Goal: Information Seeking & Learning: Learn about a topic

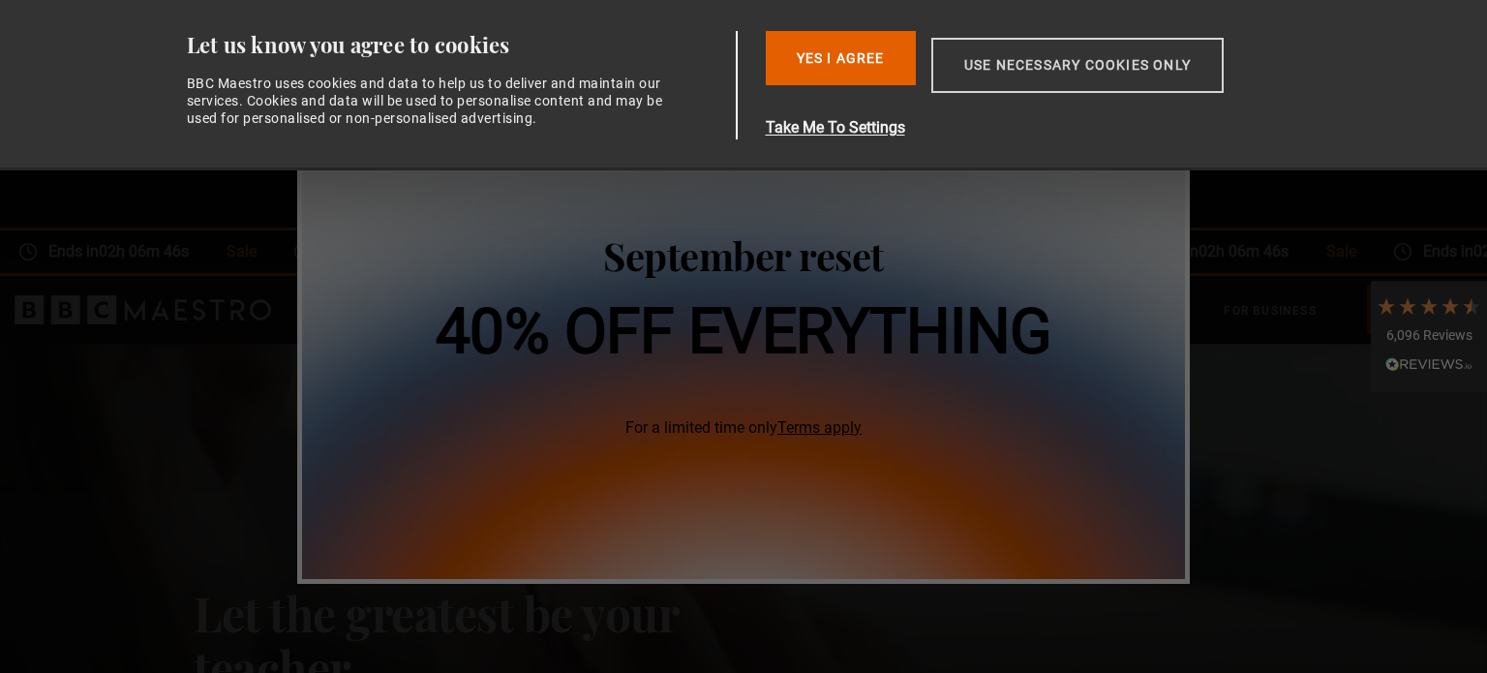
click at [1077, 64] on button "Use necessary cookies only" at bounding box center [1077, 65] width 292 height 55
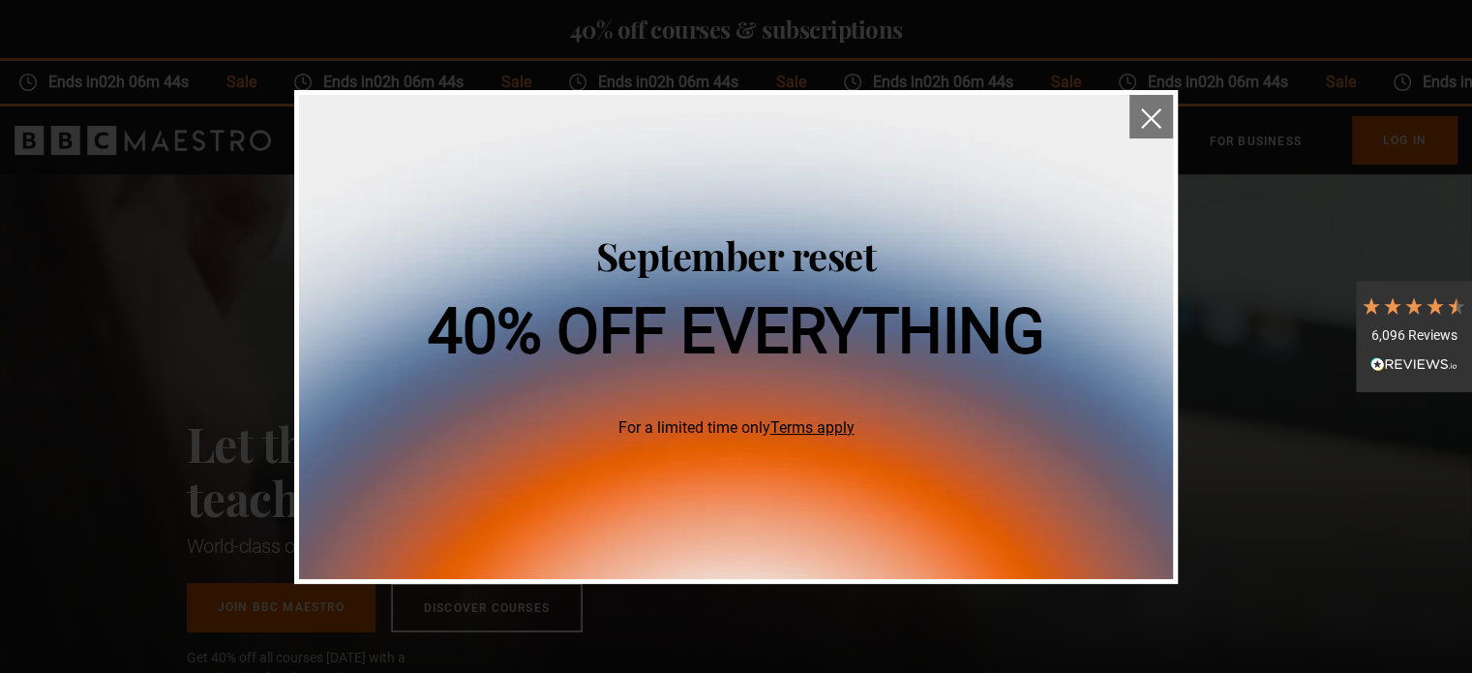
click at [1165, 113] on button "close" at bounding box center [1151, 117] width 44 height 44
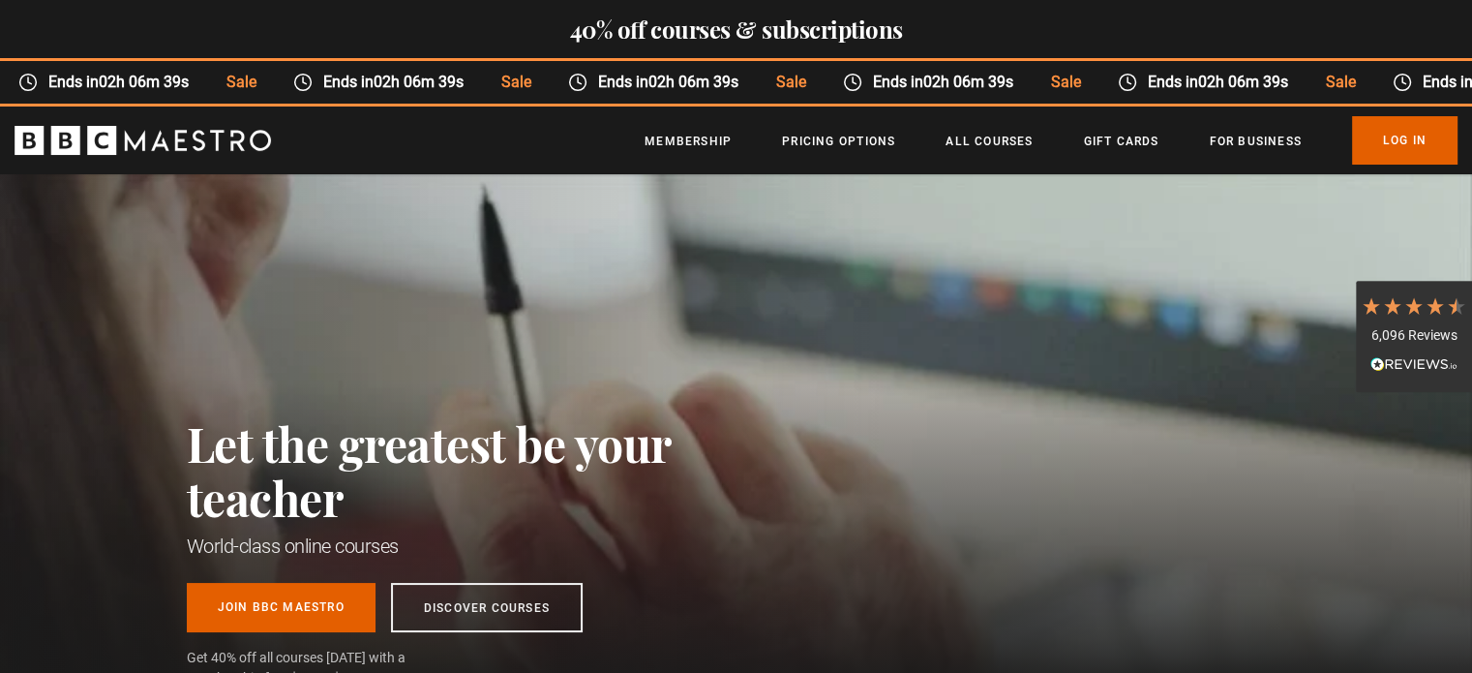
click at [509, 598] on div "Thanks for signing up. Check your inbox - your discount code is on the way! Oop…" at bounding box center [736, 631] width 1247 height 81
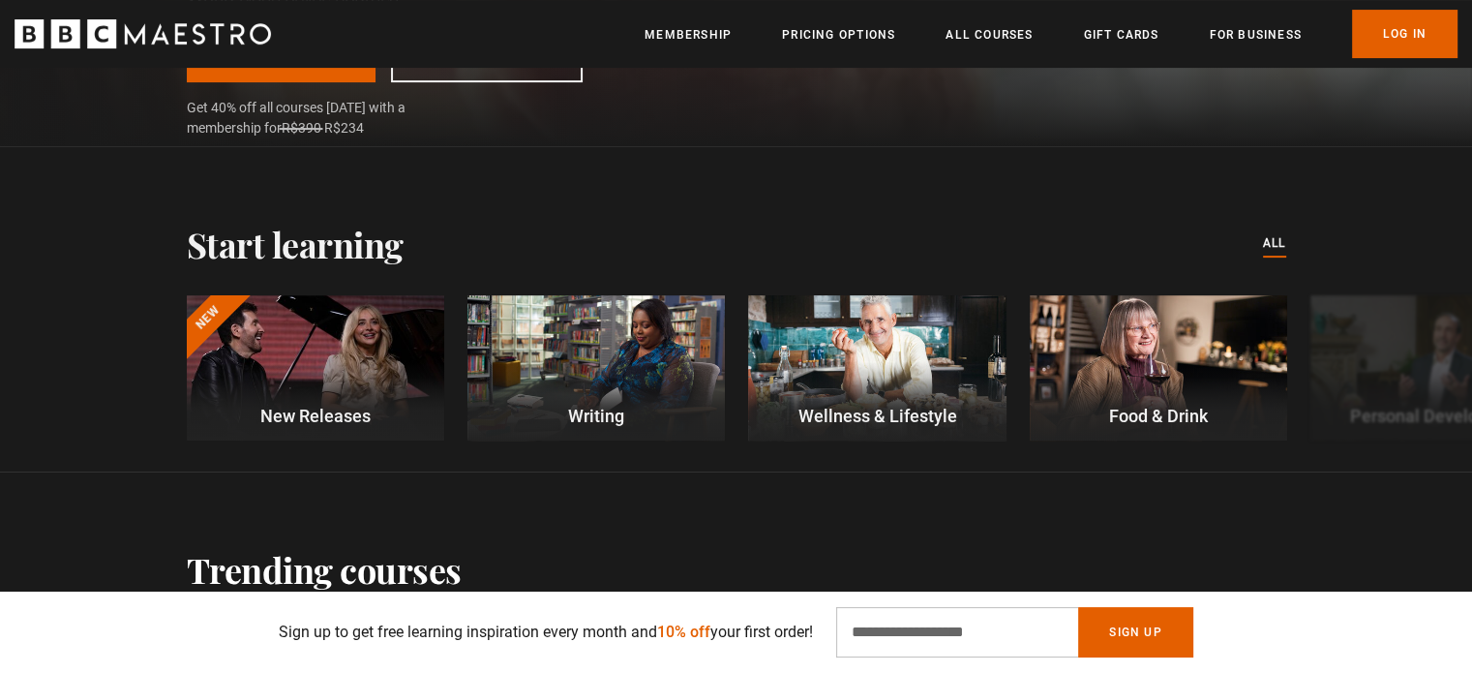
scroll to position [556, 0]
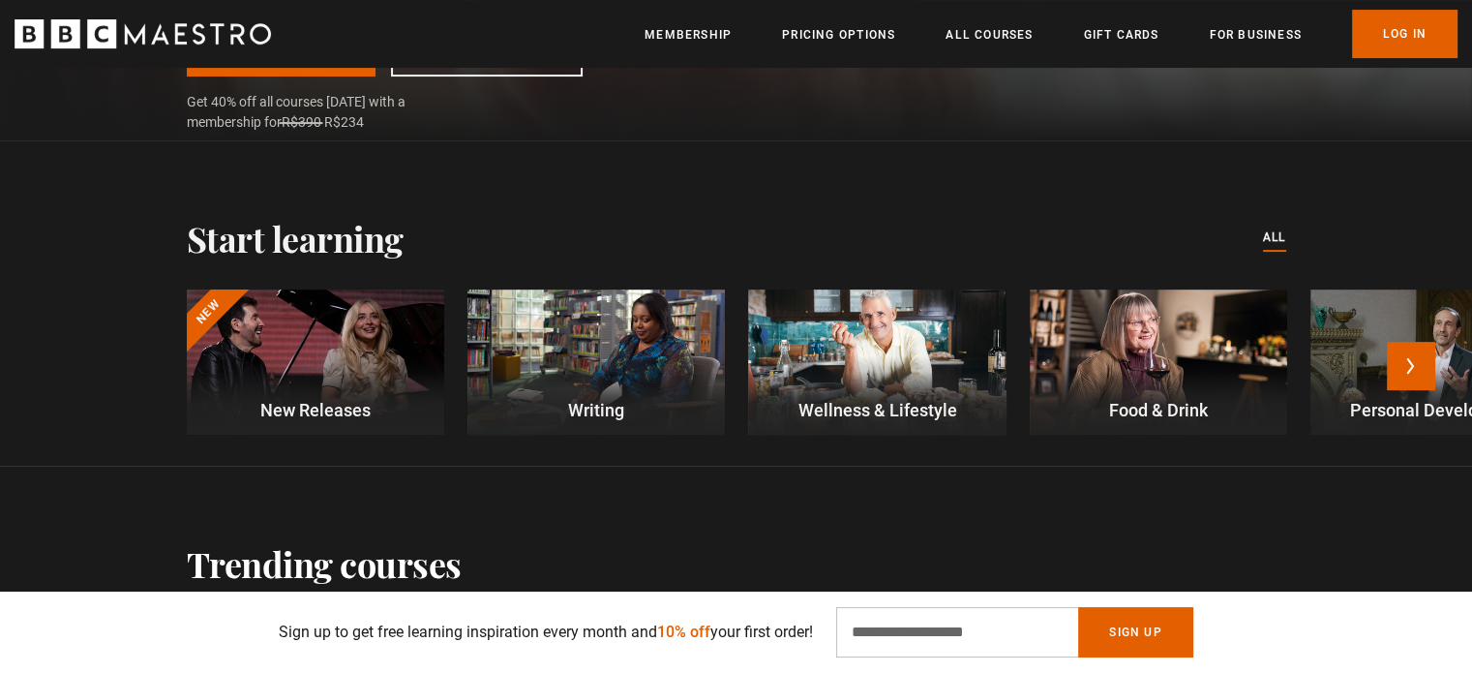
click at [589, 359] on div at bounding box center [595, 361] width 257 height 145
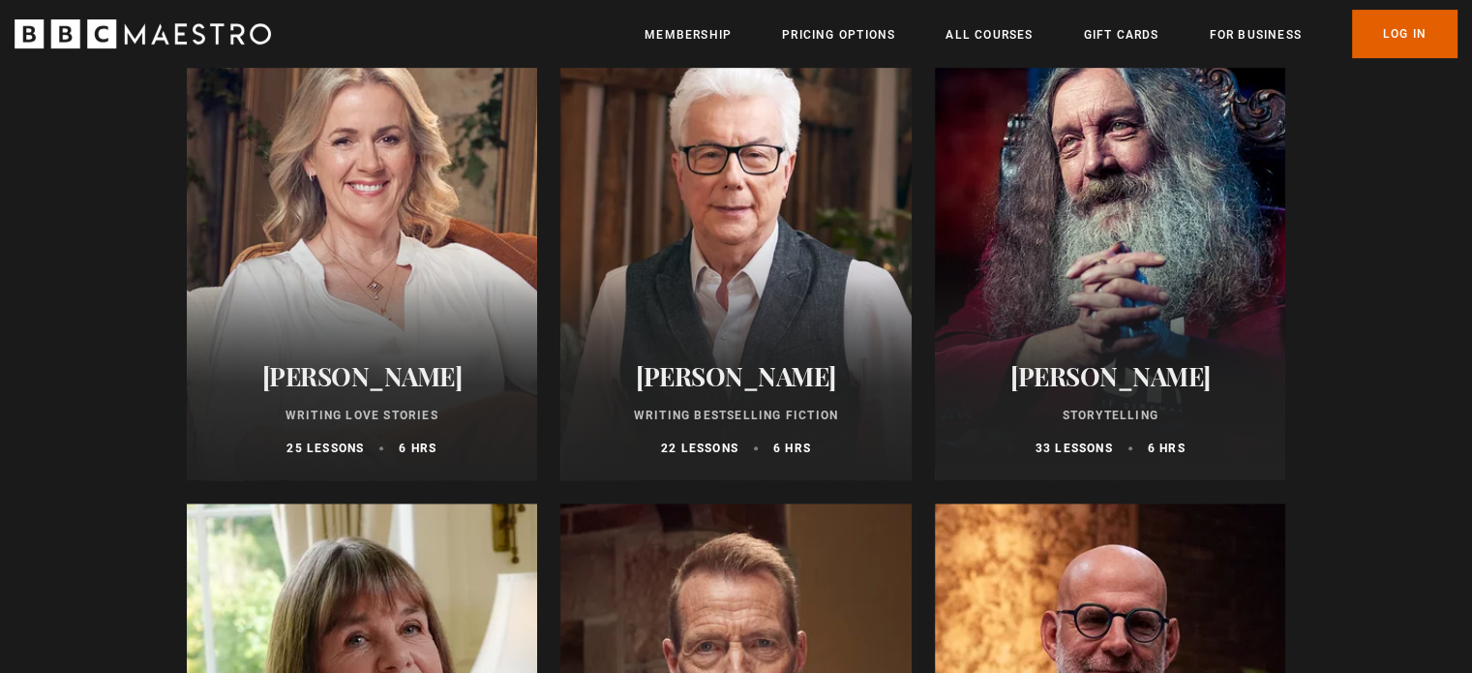
scroll to position [887, 0]
click at [1128, 225] on div at bounding box center [1110, 247] width 351 height 465
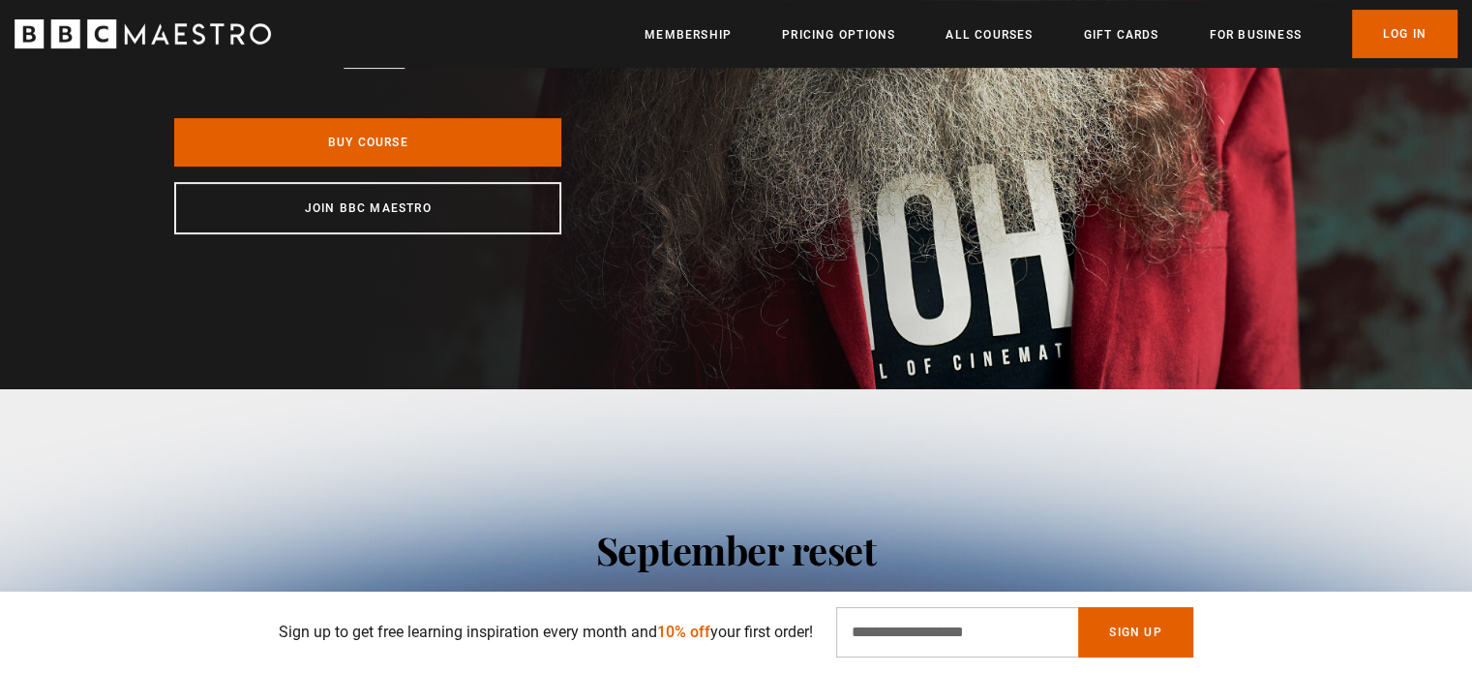
scroll to position [602, 0]
